Goal: Task Accomplishment & Management: Manage account settings

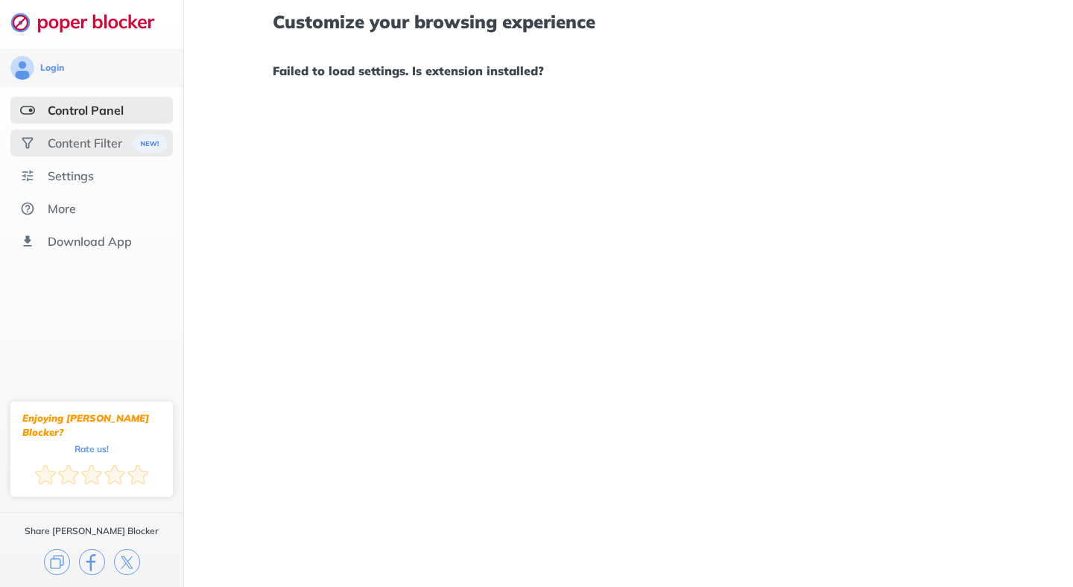
click at [103, 156] on div "Content Filter" at bounding box center [91, 143] width 162 height 27
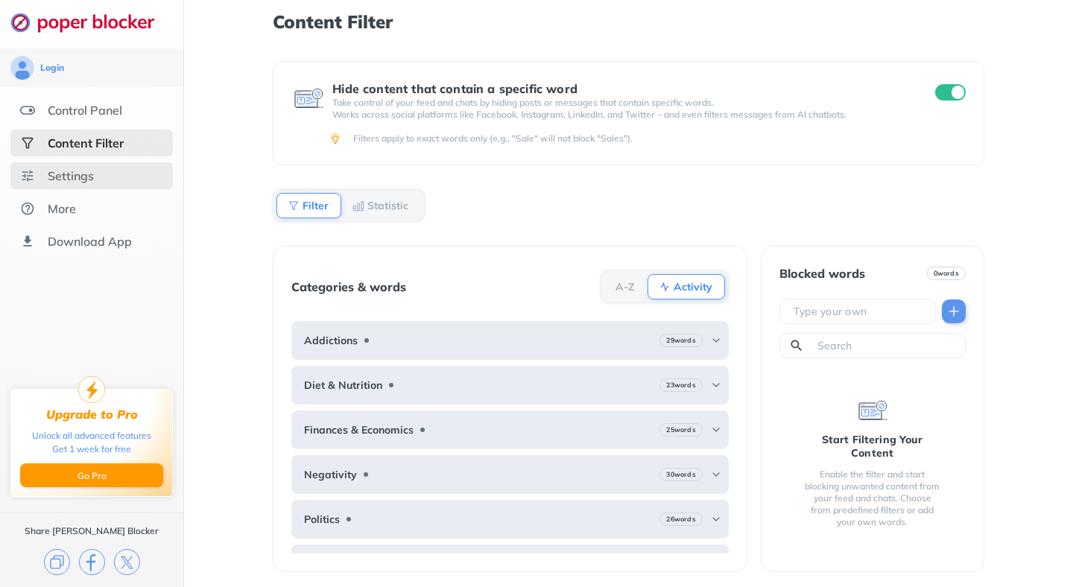
click at [98, 175] on div "Settings" at bounding box center [91, 175] width 162 height 27
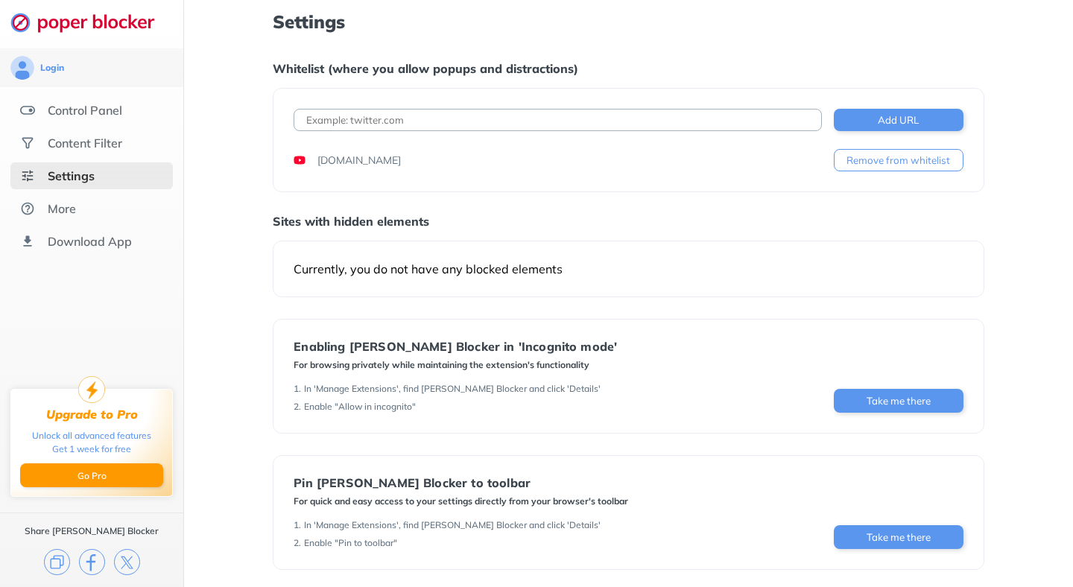
click at [406, 107] on div "Add URL [DOMAIN_NAME] Remove from whitelist" at bounding box center [628, 140] width 711 height 104
click at [413, 115] on input at bounding box center [556, 120] width 527 height 22
paste input "[URL][DOMAIN_NAME]"
type input "[URL][DOMAIN_NAME]"
click at [919, 124] on button "Add URL" at bounding box center [899, 120] width 130 height 22
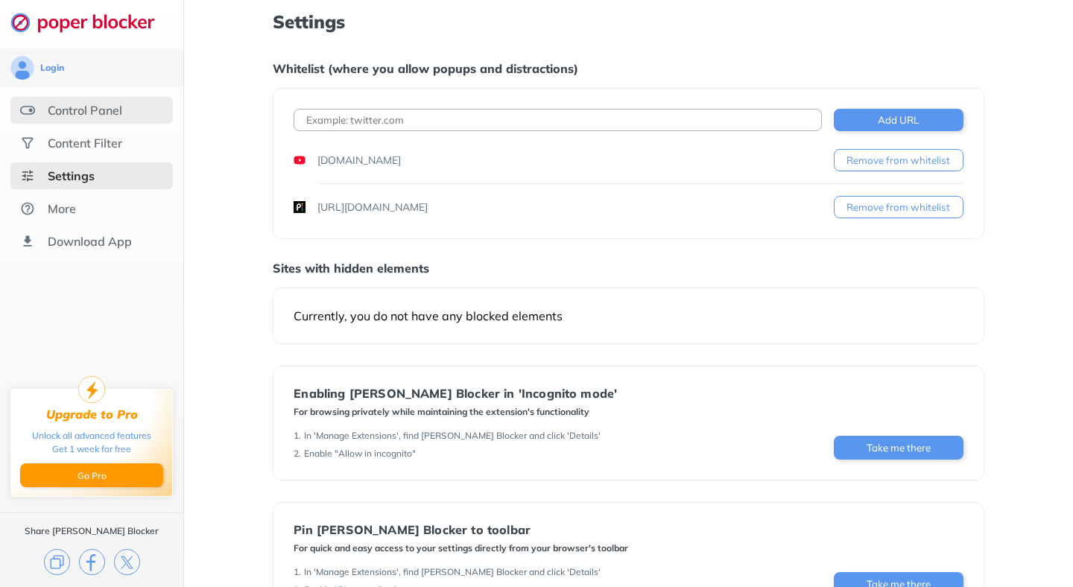
click at [75, 106] on div "Control Panel" at bounding box center [85, 110] width 74 height 15
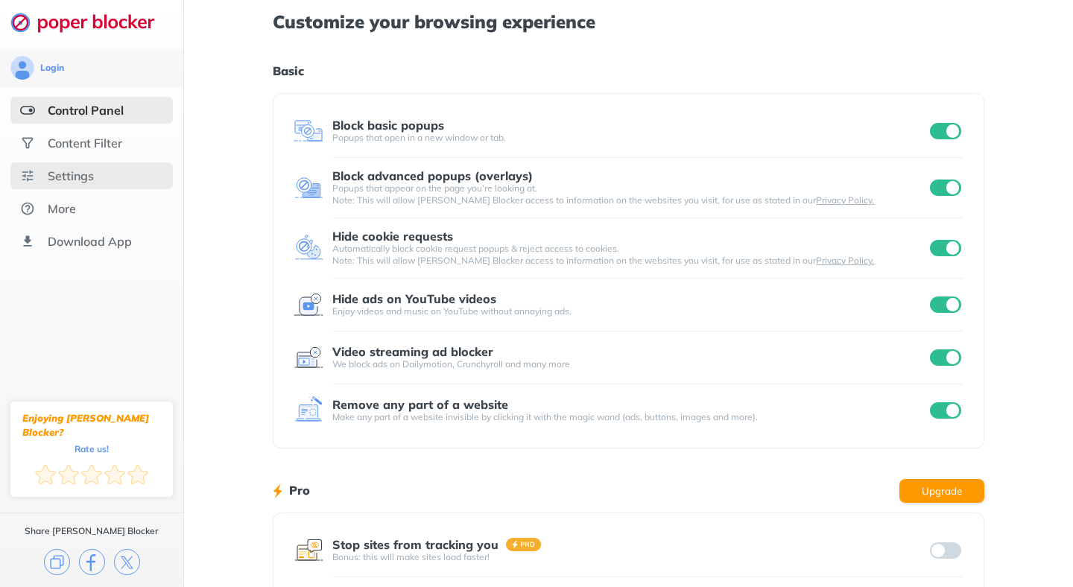
click at [96, 185] on div "Settings" at bounding box center [91, 175] width 162 height 27
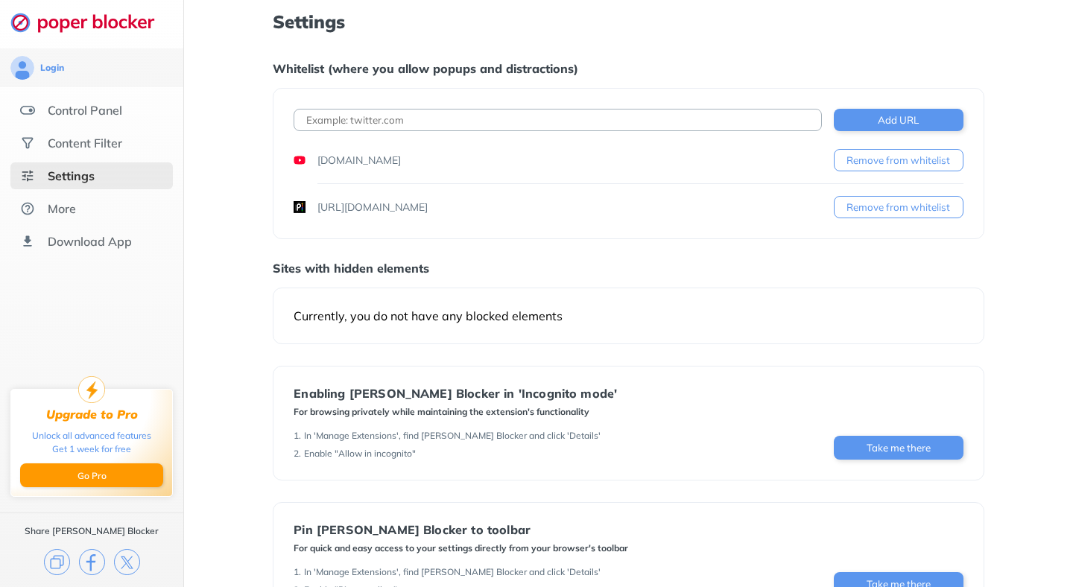
click at [904, 203] on button "Remove from whitelist" at bounding box center [899, 207] width 130 height 22
